Goal: Information Seeking & Learning: Learn about a topic

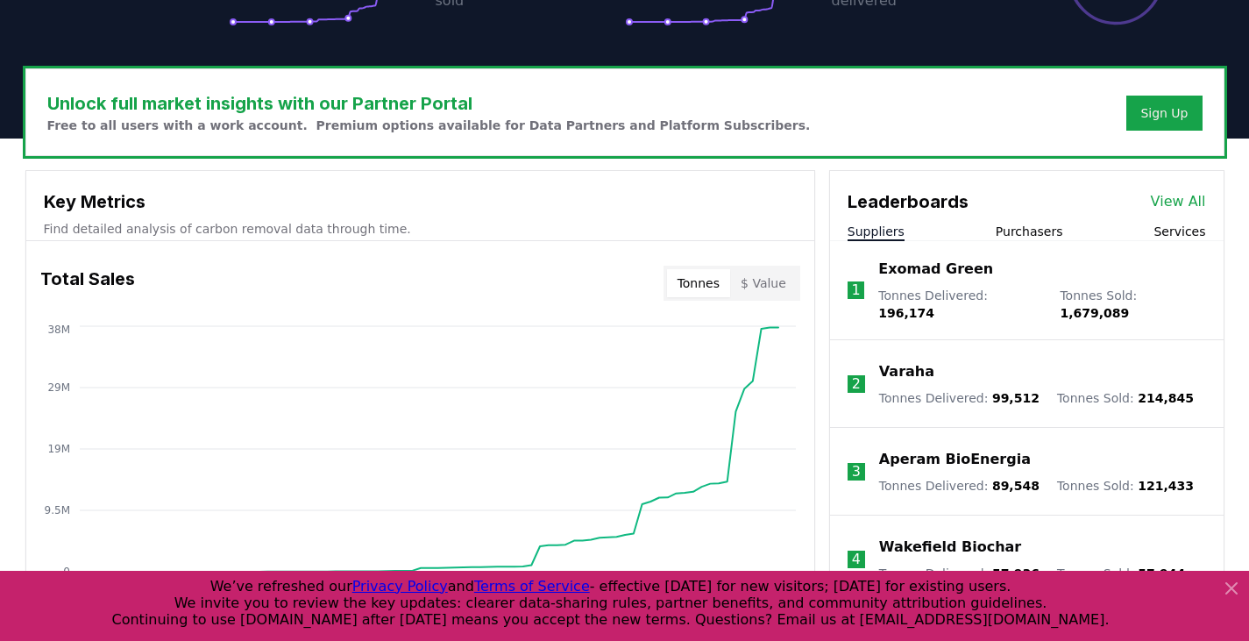
scroll to position [498, 0]
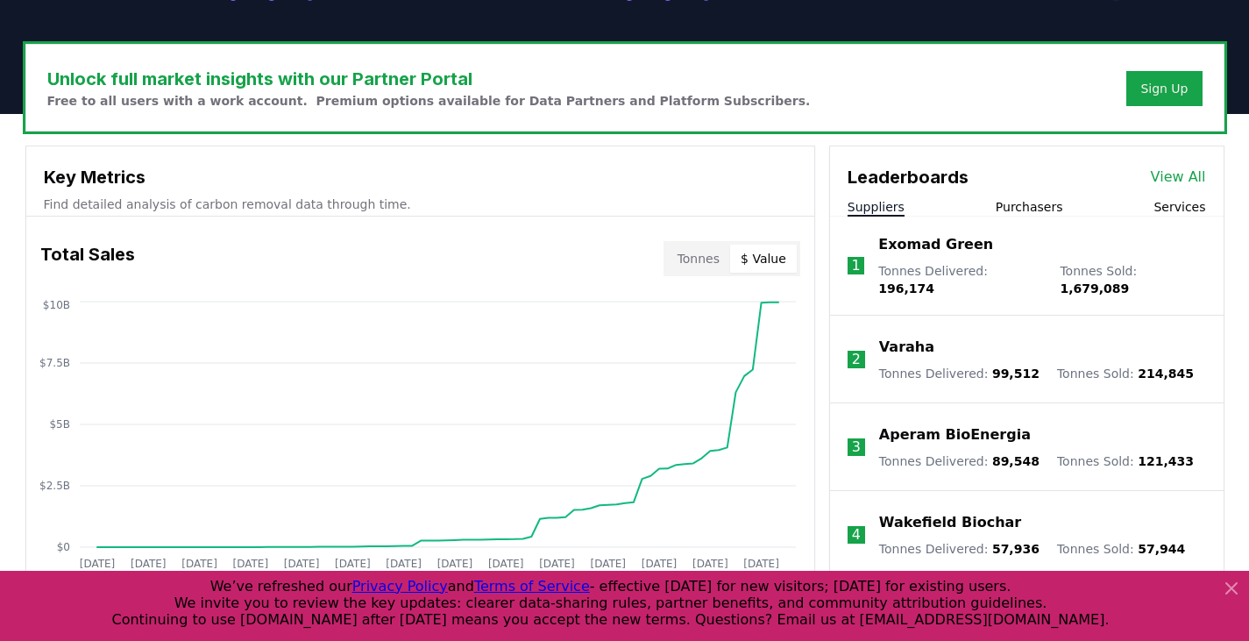
click at [763, 259] on button "$ Value" at bounding box center [763, 258] width 67 height 28
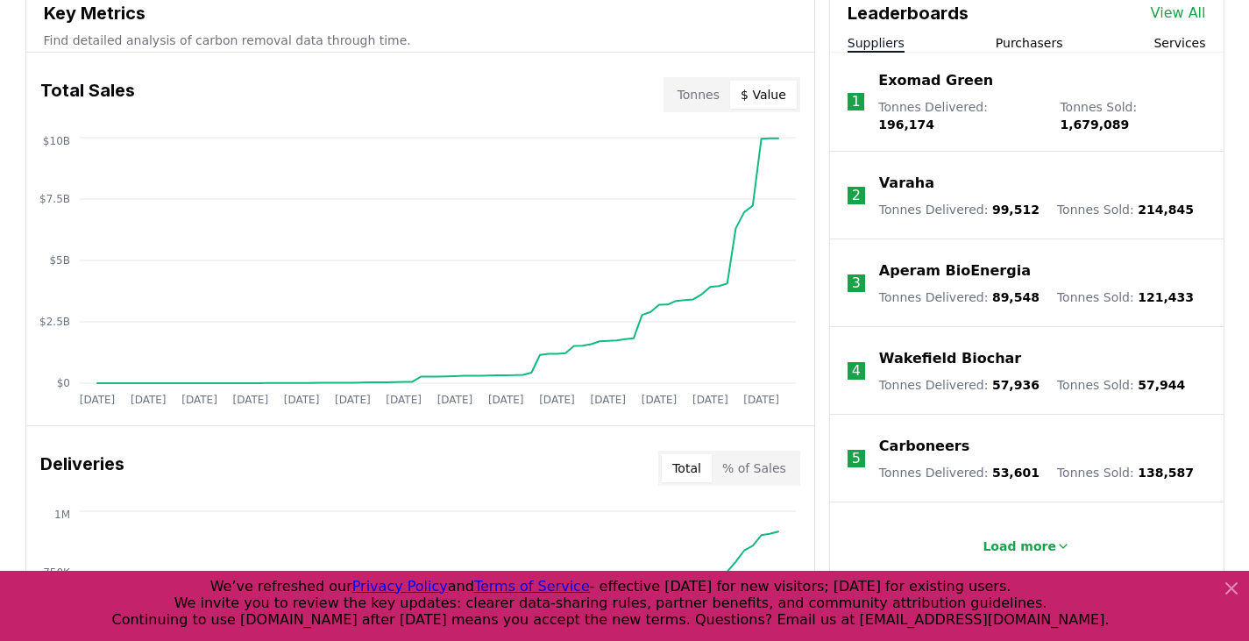
scroll to position [673, 0]
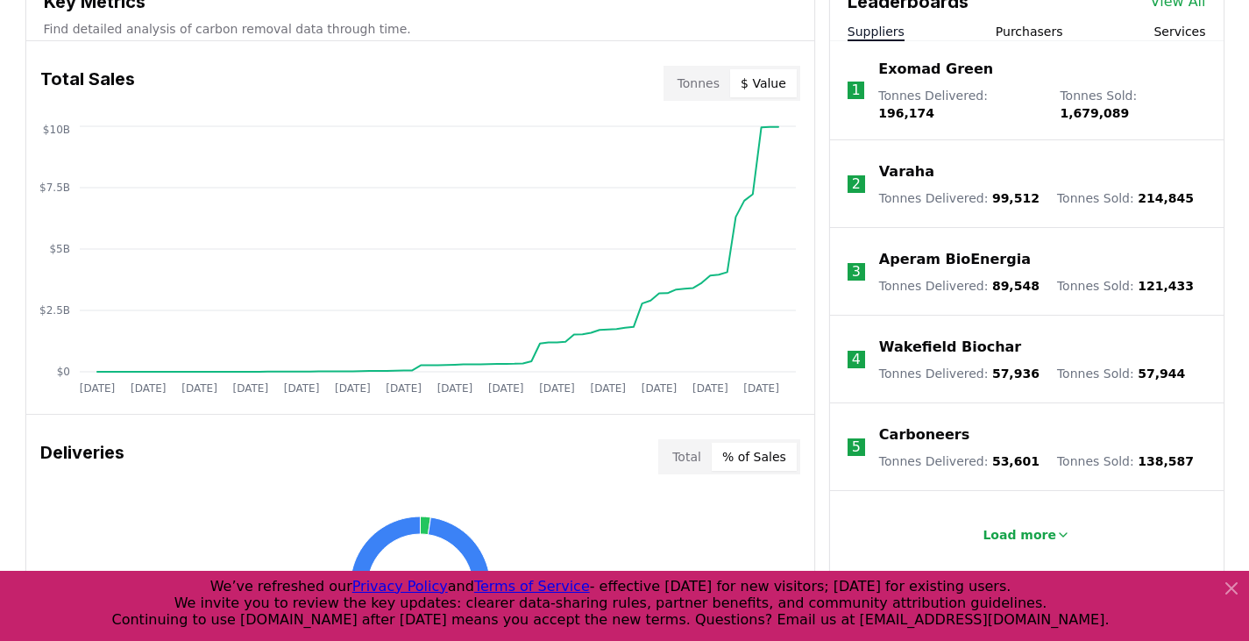
click at [760, 460] on button "% of Sales" at bounding box center [754, 457] width 85 height 28
click at [705, 462] on button "Total" at bounding box center [687, 457] width 50 height 28
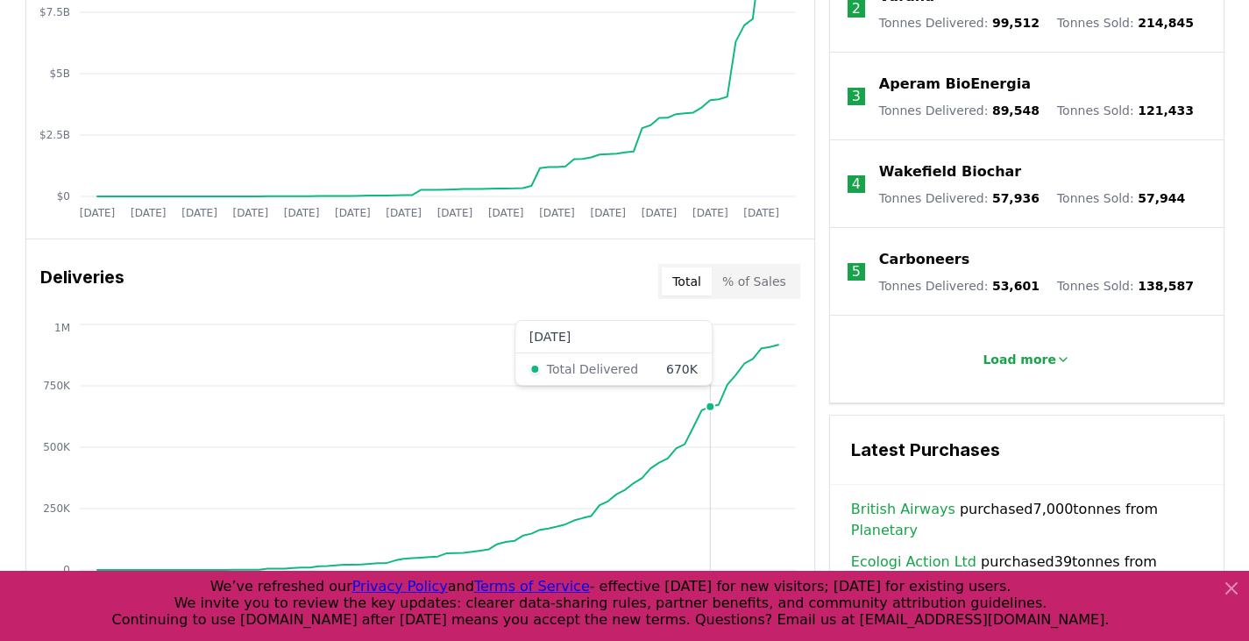
scroll to position [1111, 0]
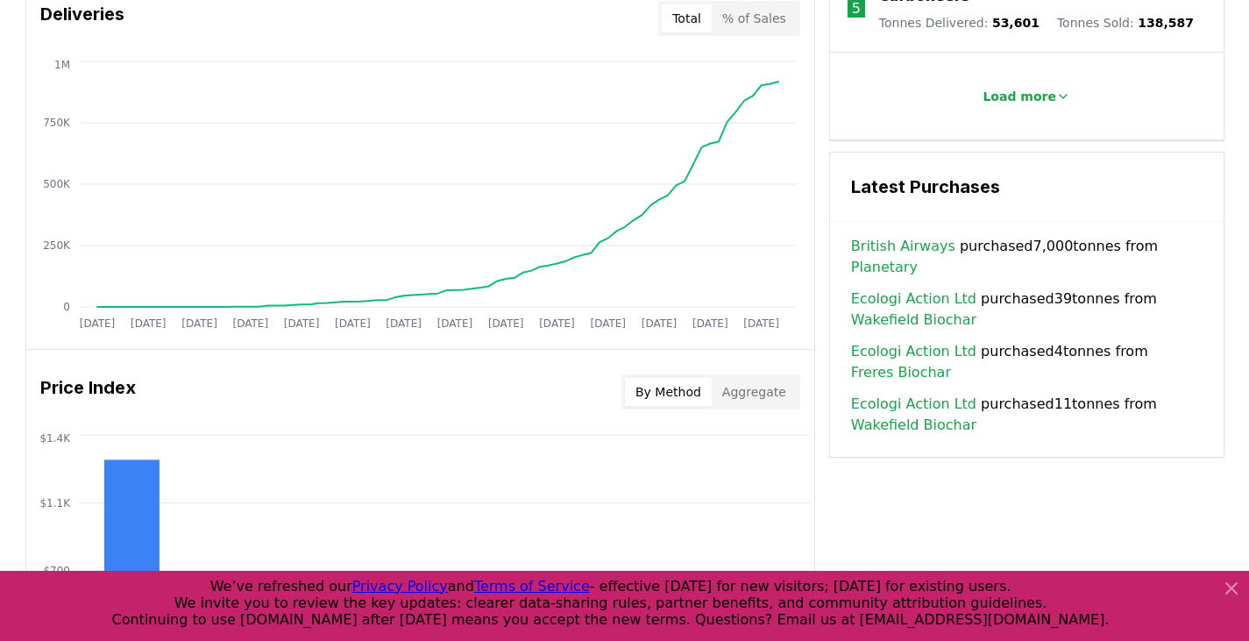
click at [776, 18] on button "% of Sales" at bounding box center [754, 18] width 85 height 28
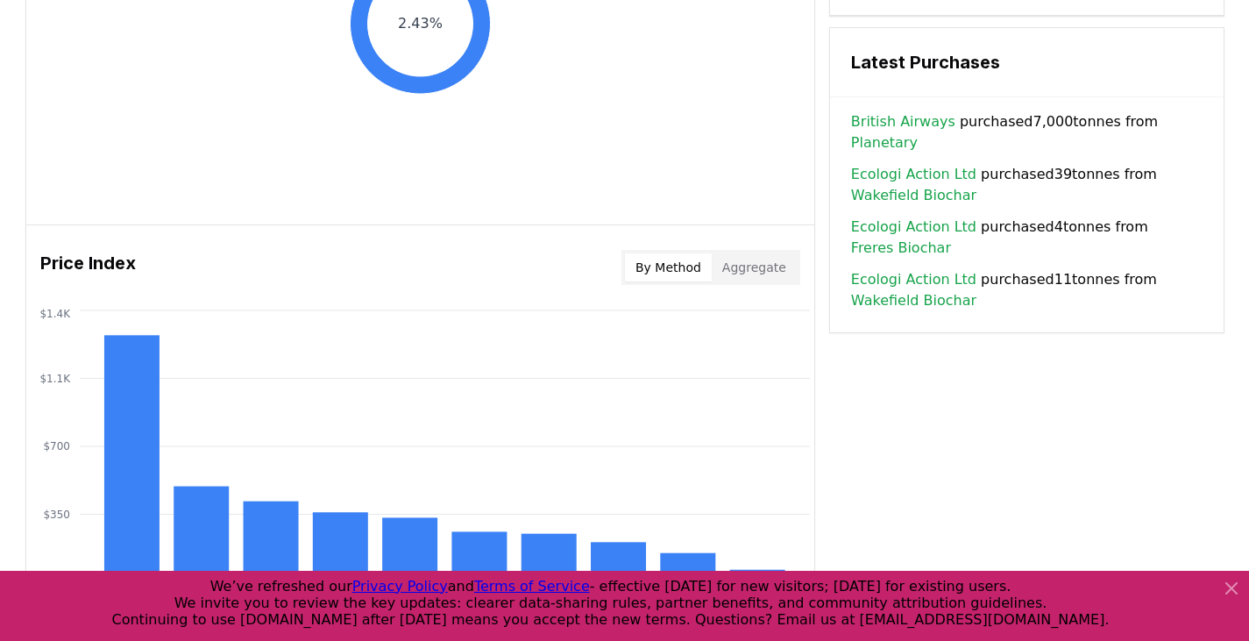
scroll to position [1024, 0]
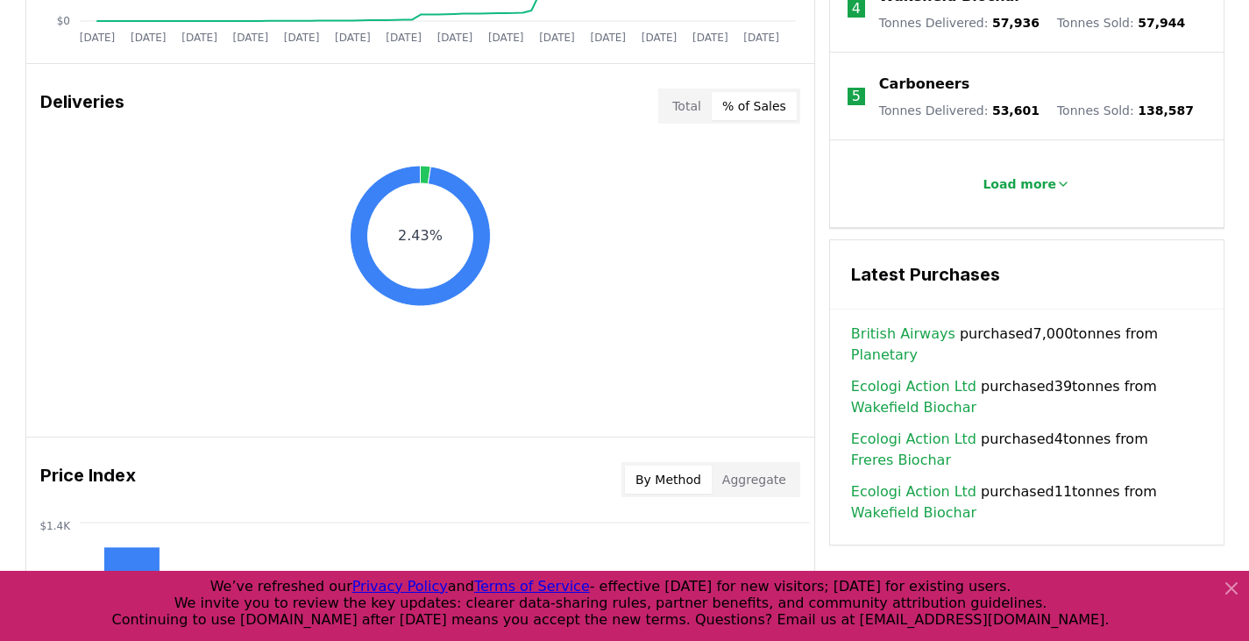
click at [751, 479] on button "Aggregate" at bounding box center [754, 479] width 85 height 28
click at [695, 107] on button "Total" at bounding box center [687, 106] width 50 height 28
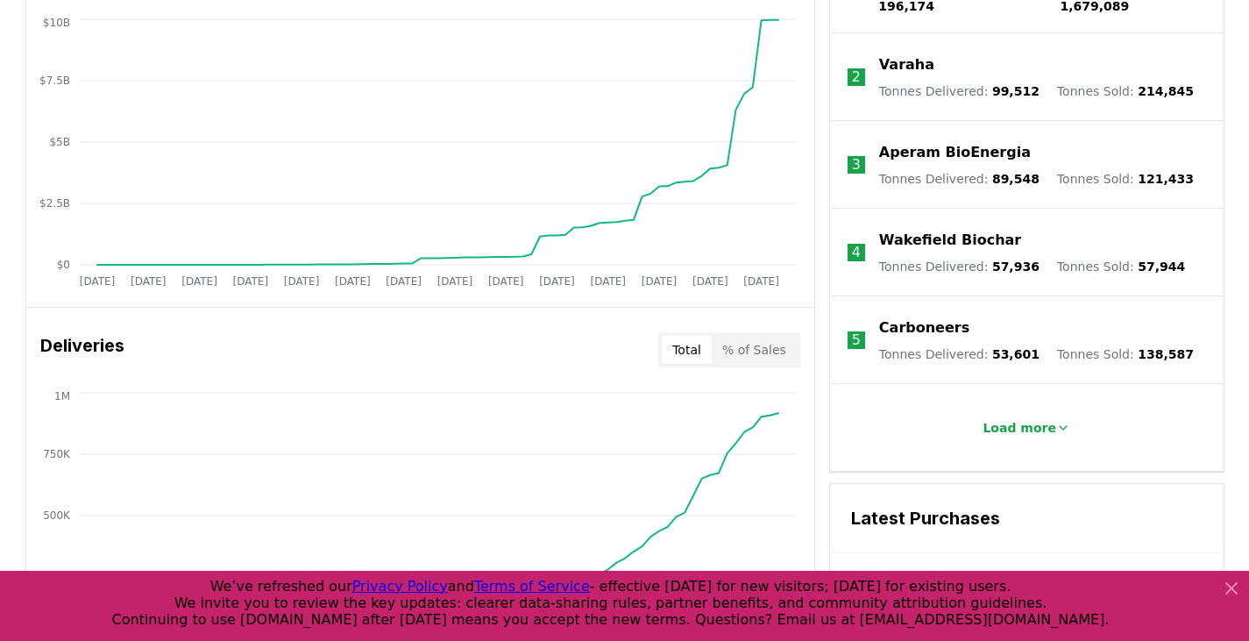
scroll to position [936, 0]
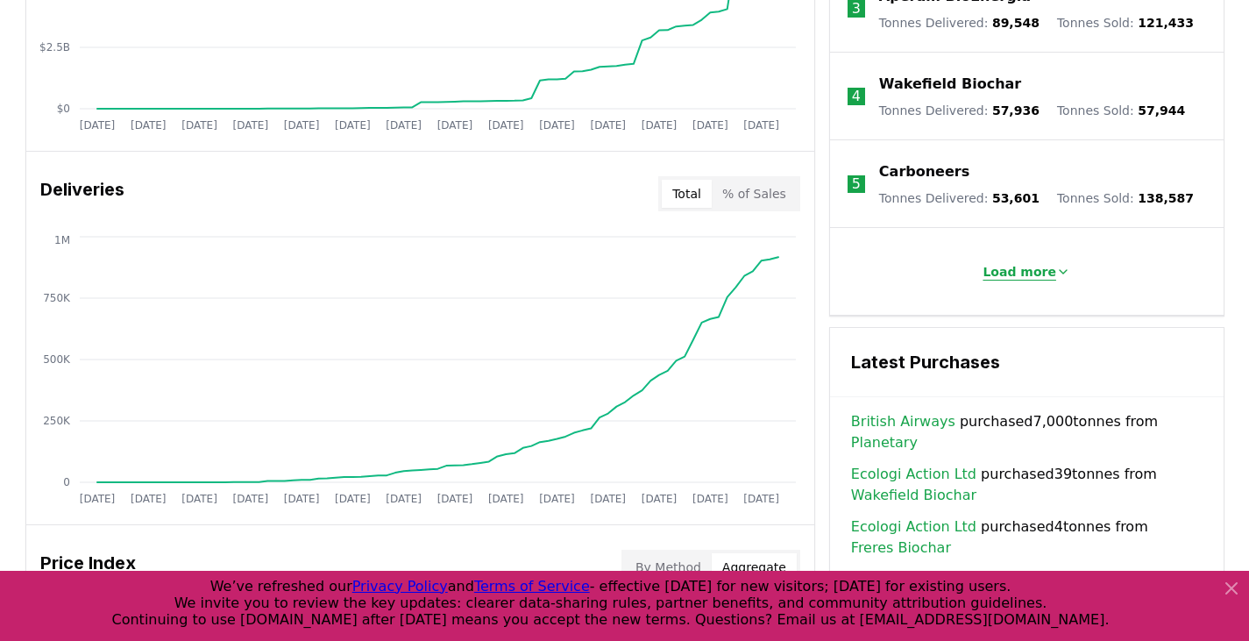
click at [1019, 263] on p "Load more" at bounding box center [1019, 272] width 74 height 18
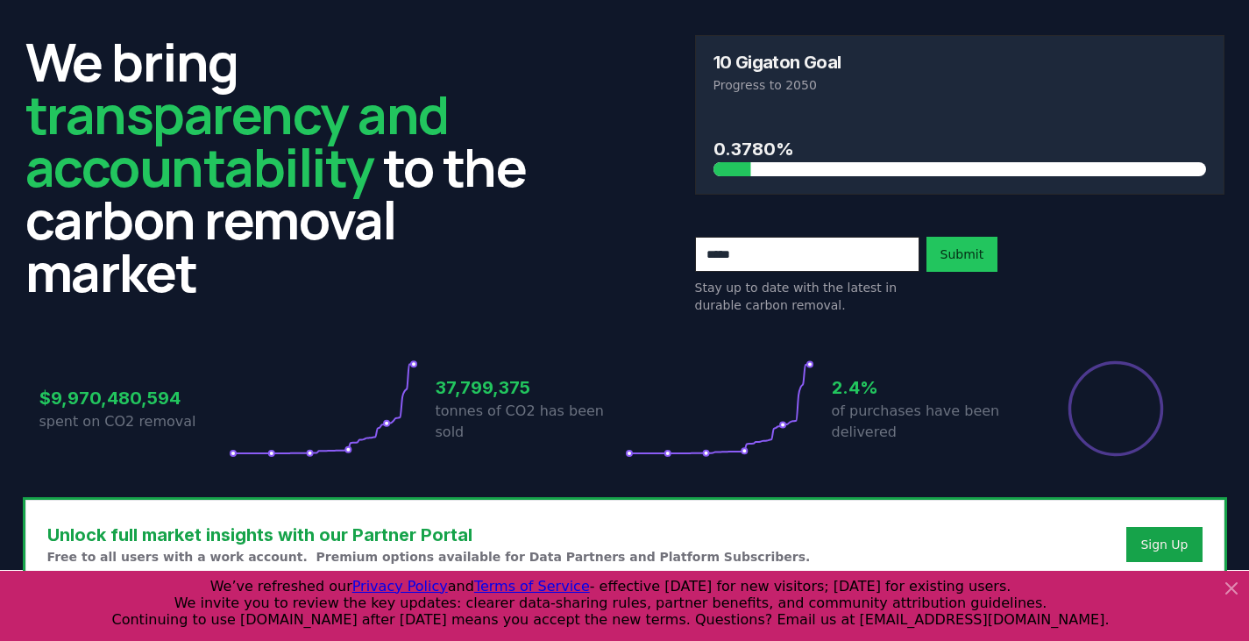
scroll to position [0, 0]
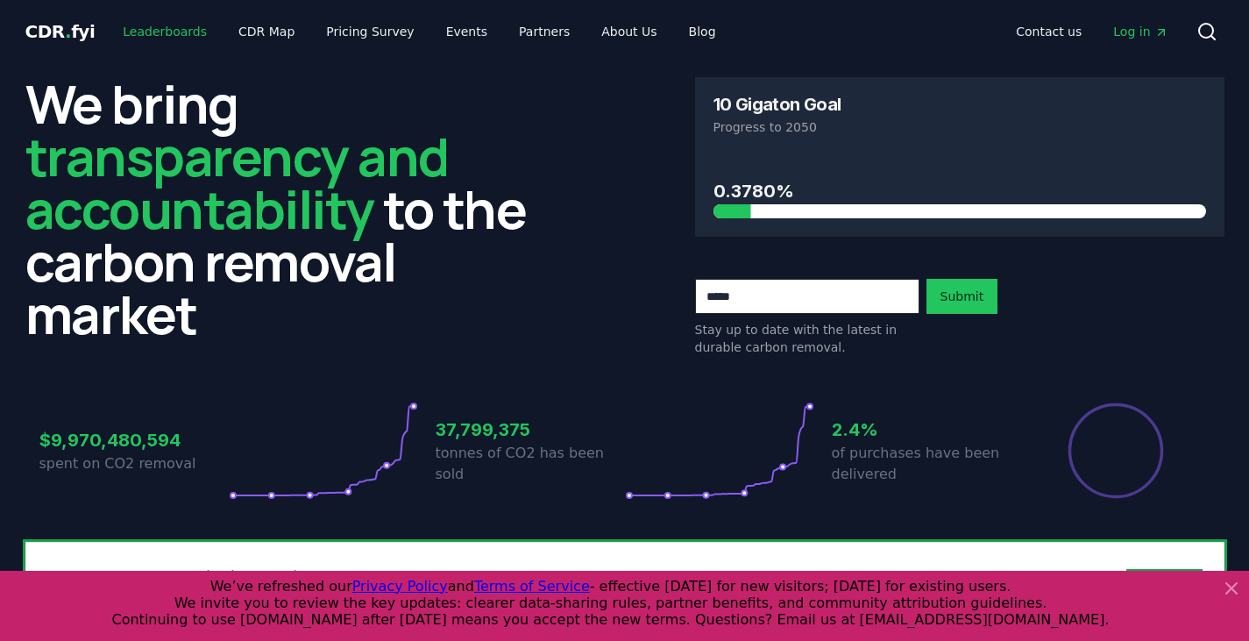
click at [158, 27] on link "Leaderboards" at bounding box center [165, 32] width 112 height 32
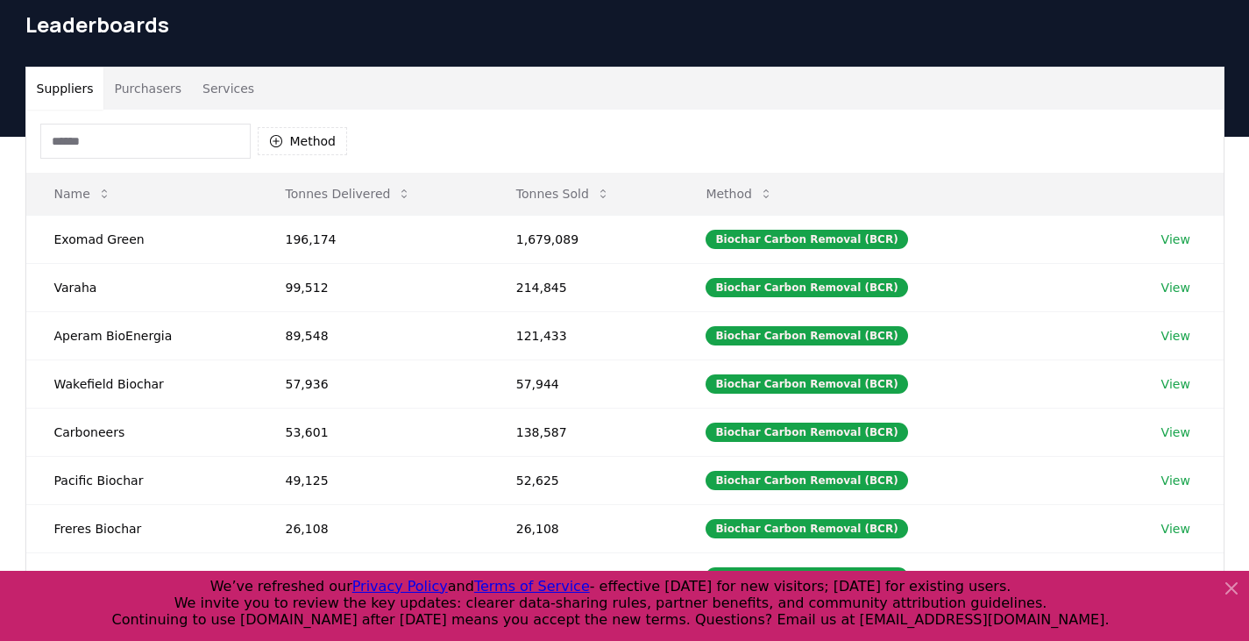
scroll to position [88, 0]
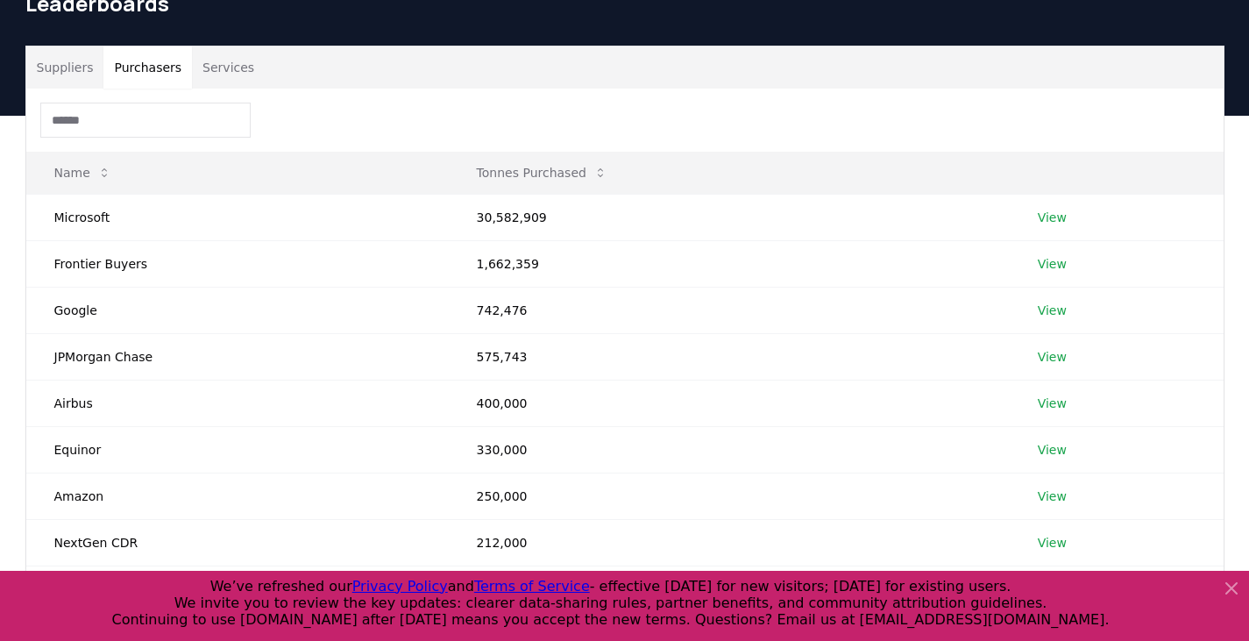
click at [155, 72] on button "Purchasers" at bounding box center [147, 67] width 89 height 42
click at [1046, 219] on link "View" at bounding box center [1052, 218] width 29 height 18
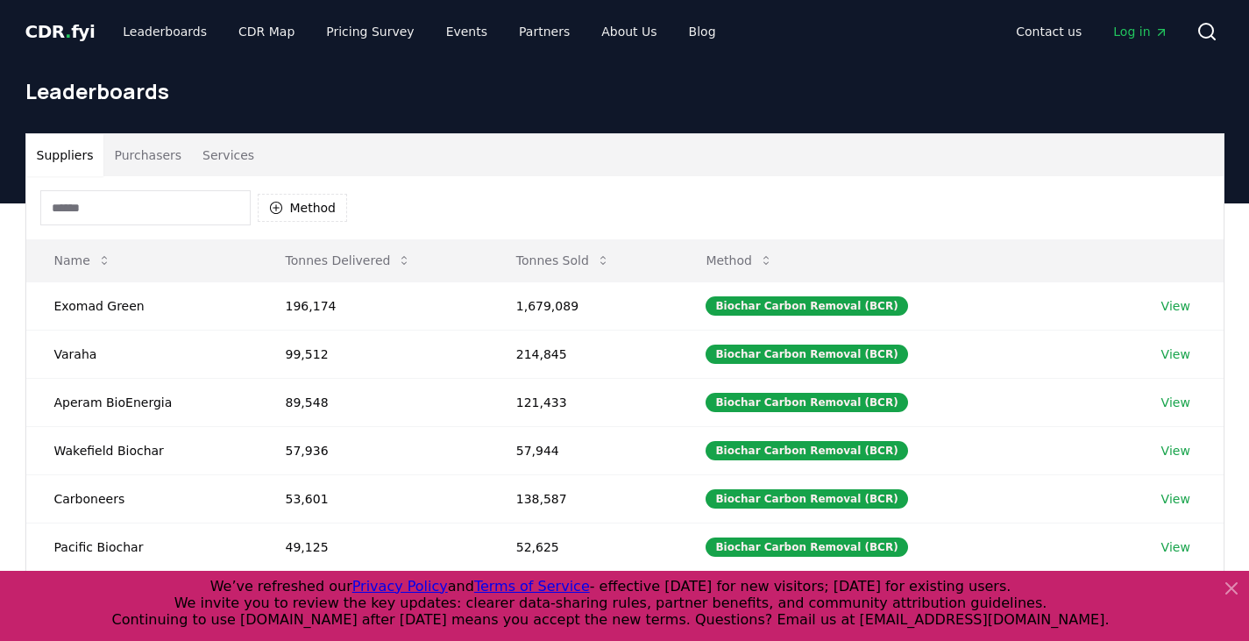
click at [147, 160] on button "Purchasers" at bounding box center [147, 155] width 89 height 42
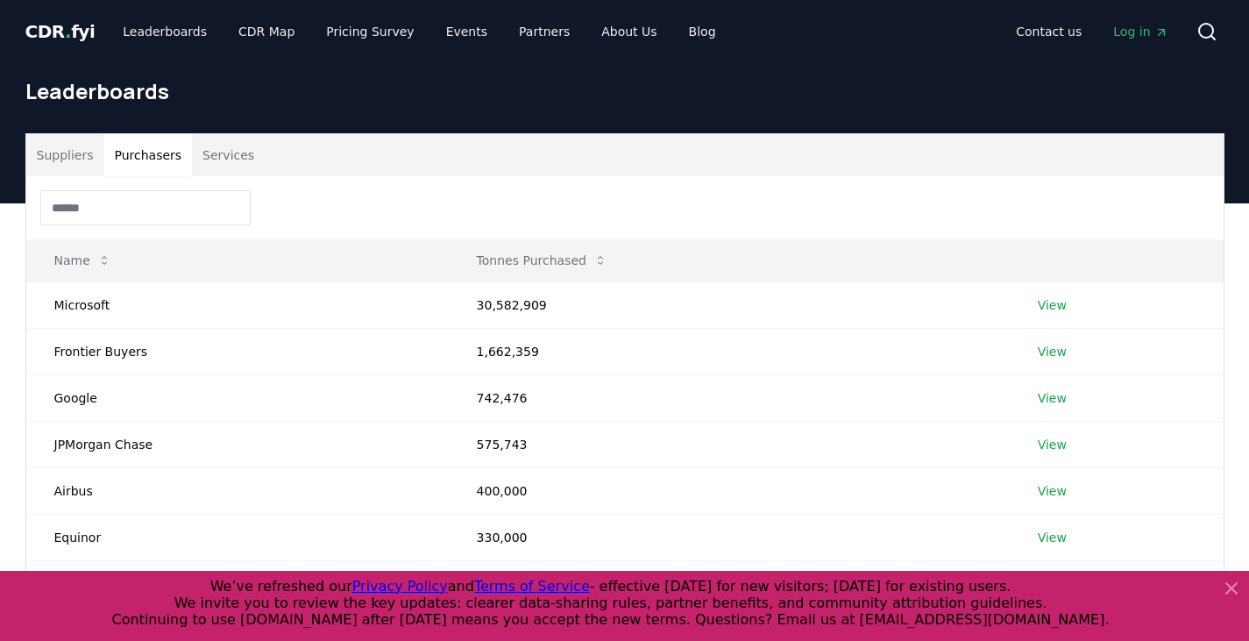
click at [135, 155] on button "Purchasers" at bounding box center [147, 155] width 89 height 42
click at [74, 153] on button "Suppliers" at bounding box center [65, 155] width 78 height 42
click at [159, 151] on button "Purchasers" at bounding box center [147, 155] width 89 height 42
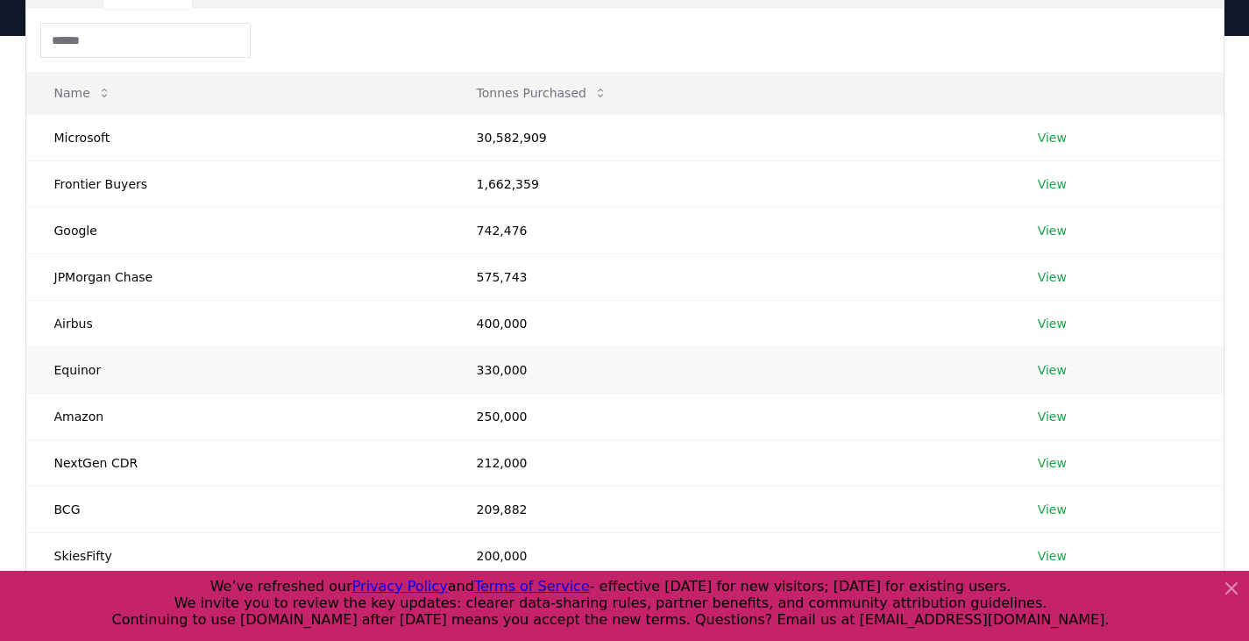
scroll to position [175, 0]
